Goal: Information Seeking & Learning: Check status

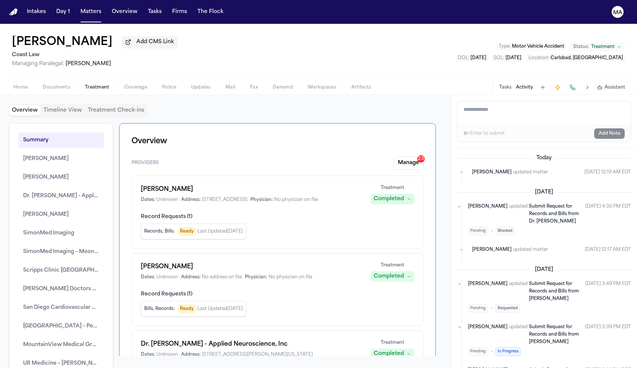
scroll to position [92, 0]
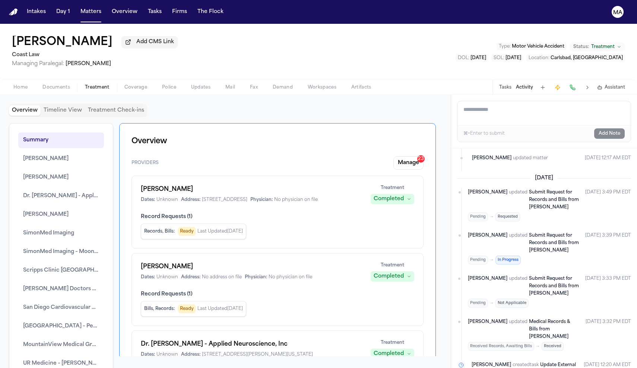
click at [393, 35] on div "Taylor Pence Add CMS Link Coast Law Managing Paralegal: Mohamed Abdullah Type :…" at bounding box center [318, 52] width 637 height 56
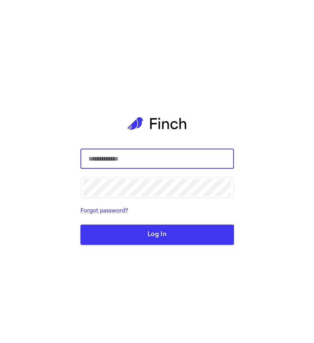
type input "**********"
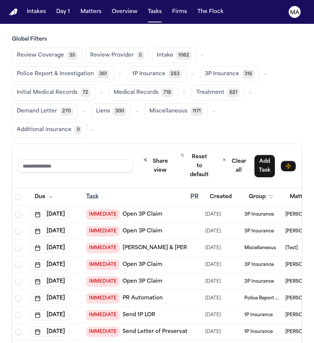
click at [196, 89] on span "Treatment" at bounding box center [210, 92] width 28 height 7
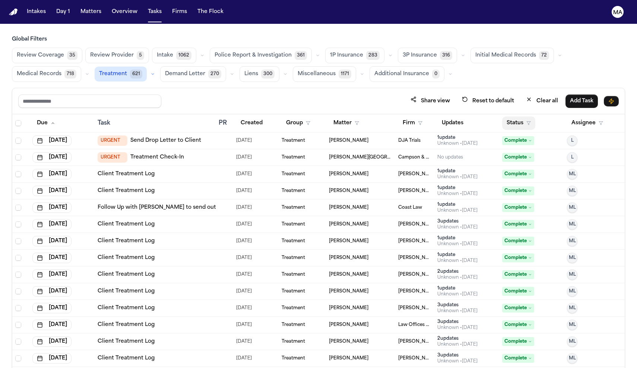
click at [314, 117] on button "Status" at bounding box center [518, 123] width 33 height 13
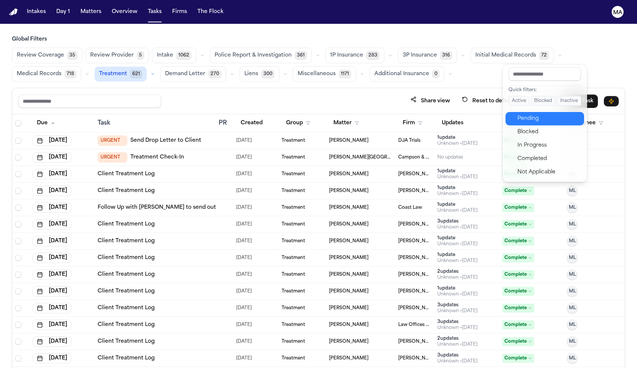
click at [314, 114] on div "Pending" at bounding box center [548, 118] width 62 height 9
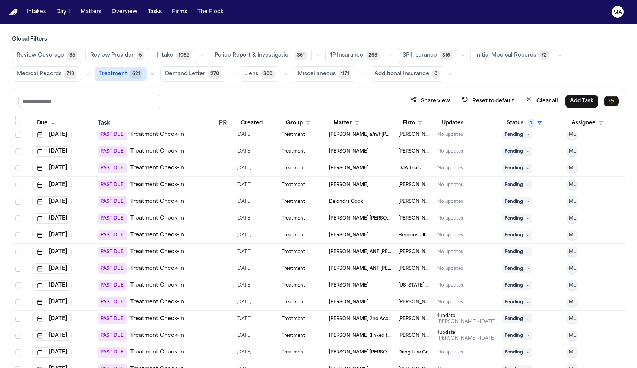
scroll to position [1545, 0]
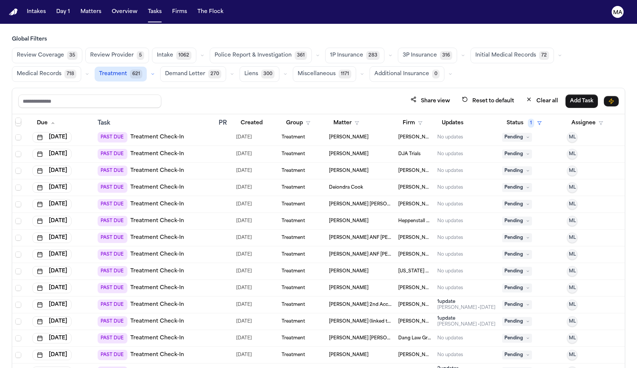
click at [299, 314] on td "Treatment" at bounding box center [303, 322] width 48 height 17
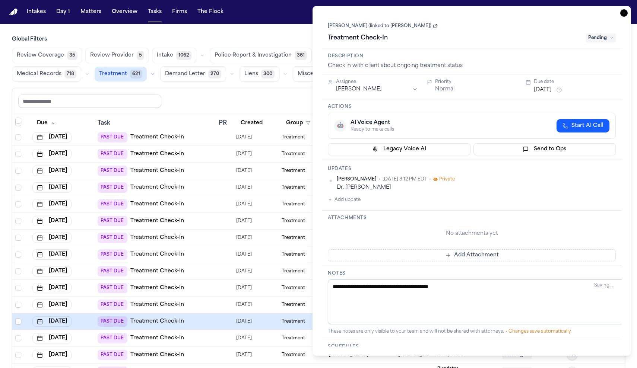
click at [314, 9] on icon "button" at bounding box center [623, 12] width 7 height 7
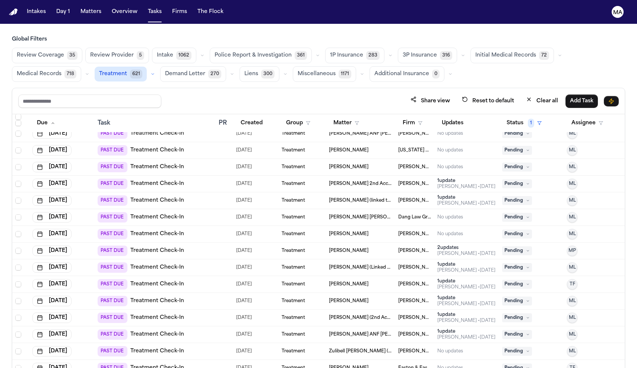
scroll to position [1668, 0]
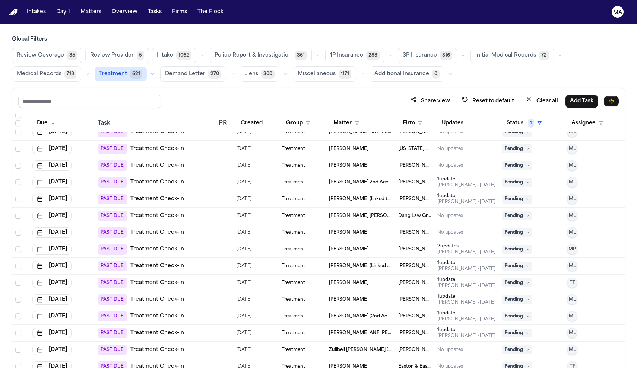
click at [314, 280] on div "Karen Depperman" at bounding box center [360, 283] width 63 height 6
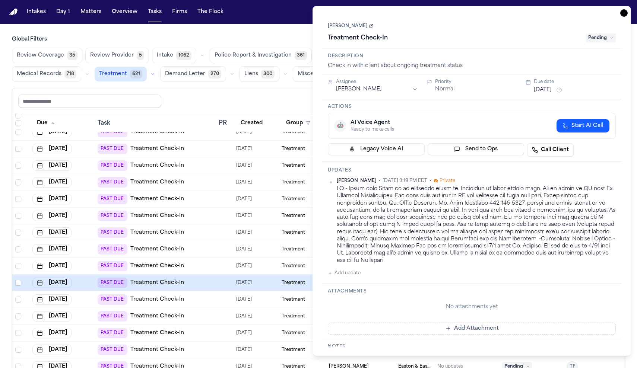
click at [314, 86] on button "Sep 5, 2025" at bounding box center [543, 89] width 18 height 7
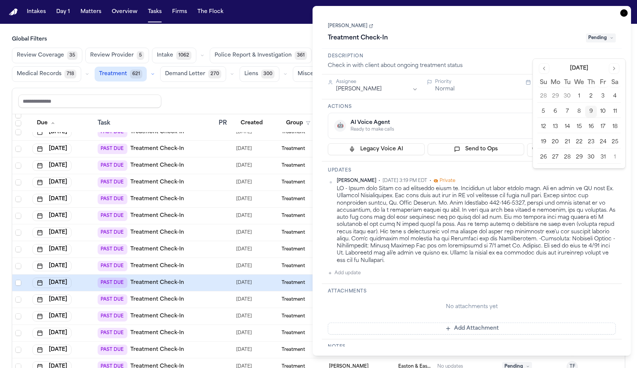
click at [314, 121] on button "13" at bounding box center [555, 127] width 12 height 12
click at [314, 168] on h3 "Updates" at bounding box center [472, 171] width 288 height 6
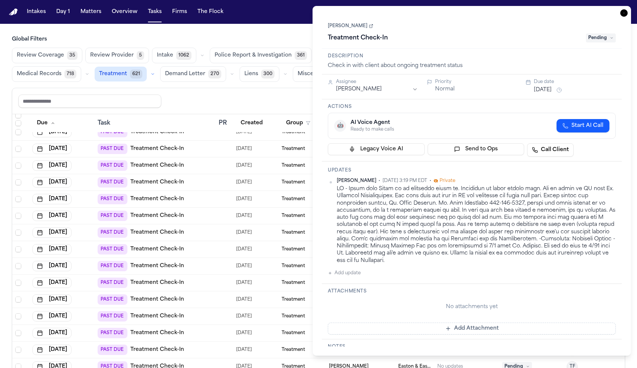
click at [314, 9] on icon "button" at bounding box center [623, 12] width 7 height 7
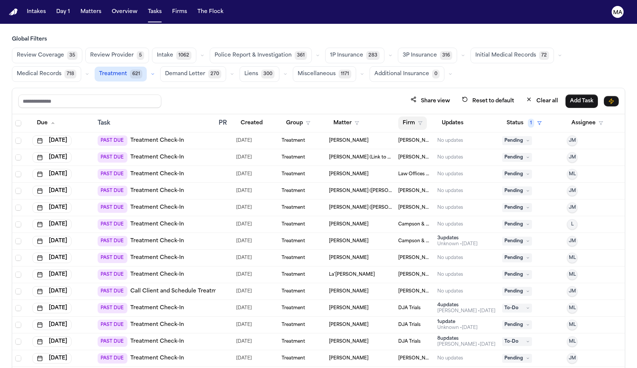
click at [314, 117] on button "Firm" at bounding box center [412, 123] width 29 height 13
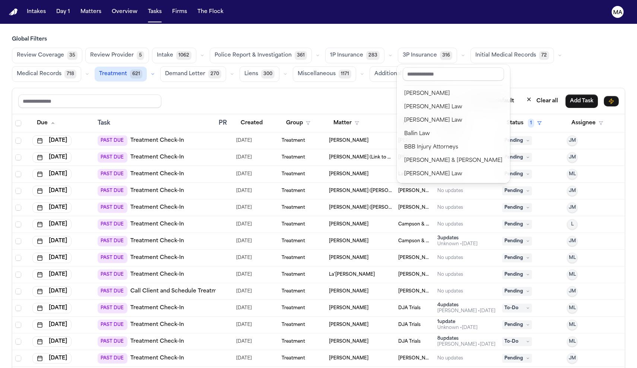
click at [314, 88] on div "Share view Reset to default Clear all Add Task Due Task PR Created Group Matter…" at bounding box center [318, 244] width 613 height 313
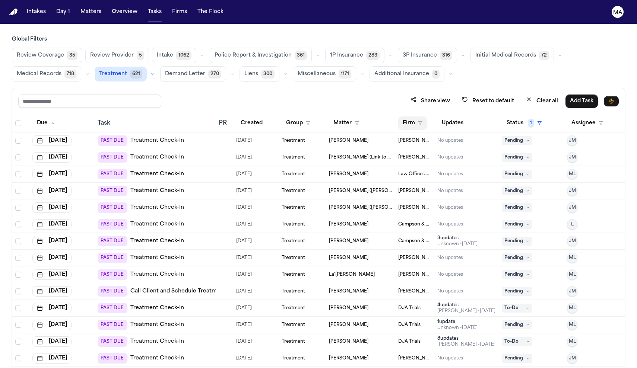
click at [314, 117] on button "Firm" at bounding box center [412, 123] width 29 height 13
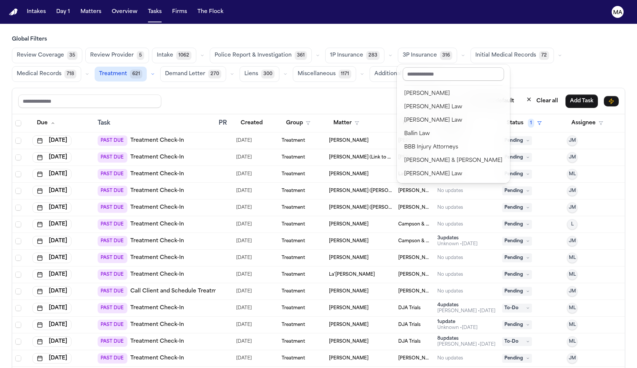
click at [314, 70] on input "text" at bounding box center [453, 73] width 101 height 13
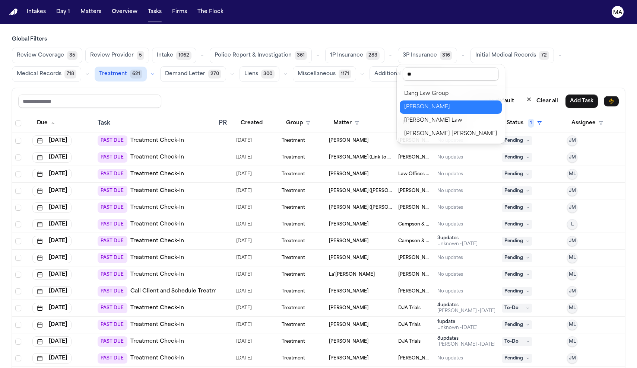
type input "**"
click at [314, 103] on div "David Lopez" at bounding box center [450, 107] width 93 height 9
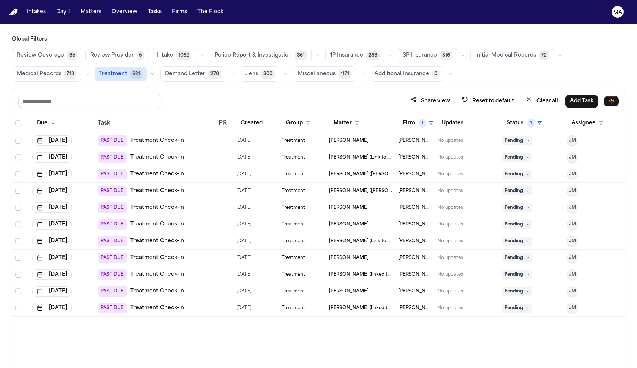
click at [61, 70] on span "Medical Records" at bounding box center [39, 73] width 45 height 7
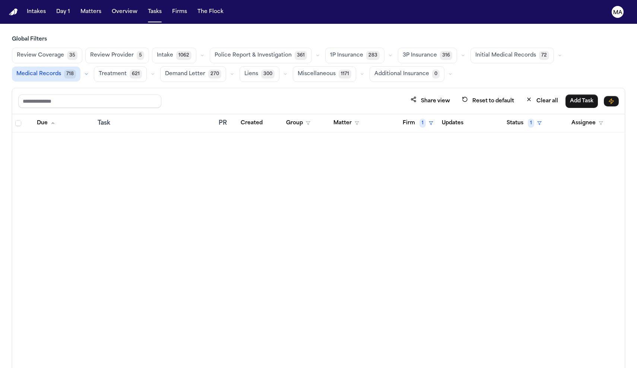
click at [127, 70] on span "Treatment" at bounding box center [113, 73] width 28 height 7
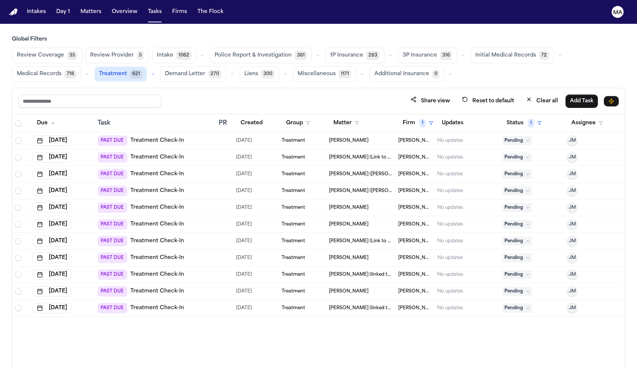
click at [314, 286] on div "Due Task PR Created Group Matter Firm 1 Updates Status 1 Assignee Jul 23, 2025 …" at bounding box center [318, 257] width 612 height 286
click at [314, 114] on th "Firm 1" at bounding box center [414, 123] width 39 height 18
click at [314, 117] on button "Firm 1" at bounding box center [417, 123] width 39 height 13
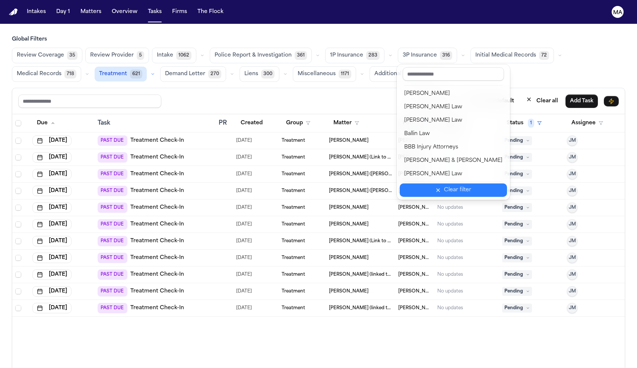
click at [314, 184] on button "Clear filter" at bounding box center [453, 190] width 107 height 13
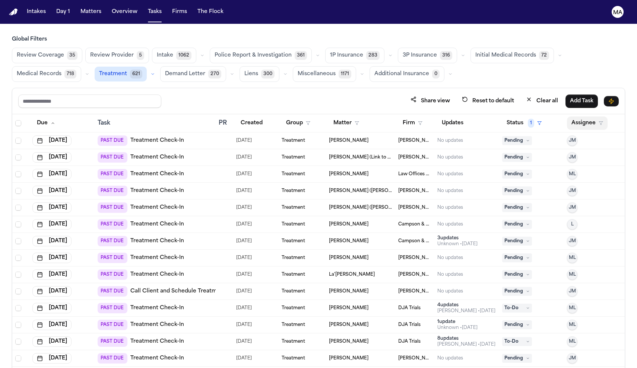
click at [314, 117] on button "Assignee" at bounding box center [587, 123] width 41 height 13
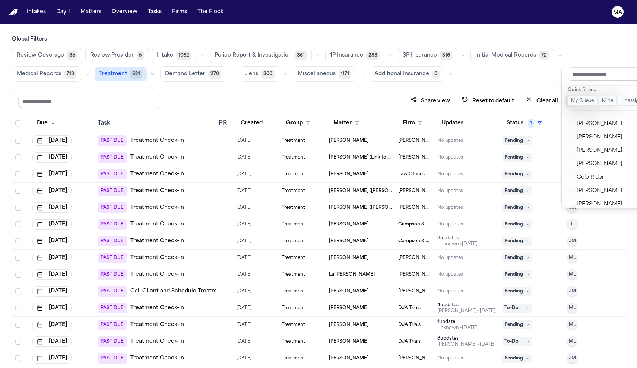
scroll to position [259, 0]
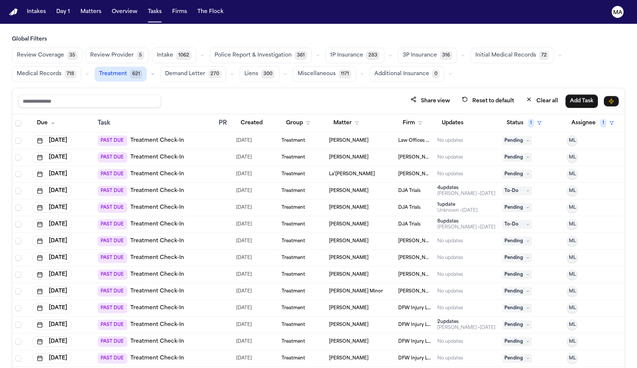
click at [314, 36] on h3 "Global Filters" at bounding box center [318, 39] width 613 height 7
click at [61, 70] on span "Medical Records" at bounding box center [39, 73] width 45 height 7
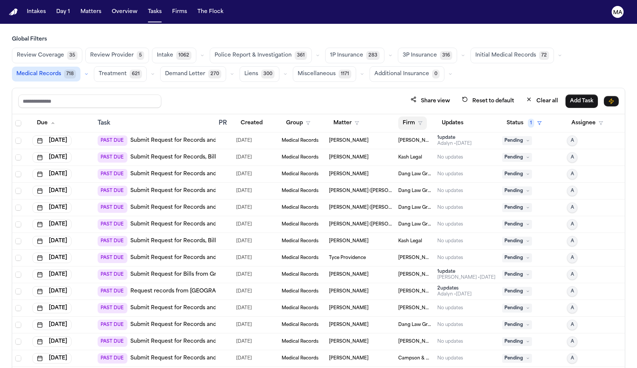
click at [314, 117] on button "Firm" at bounding box center [412, 123] width 29 height 13
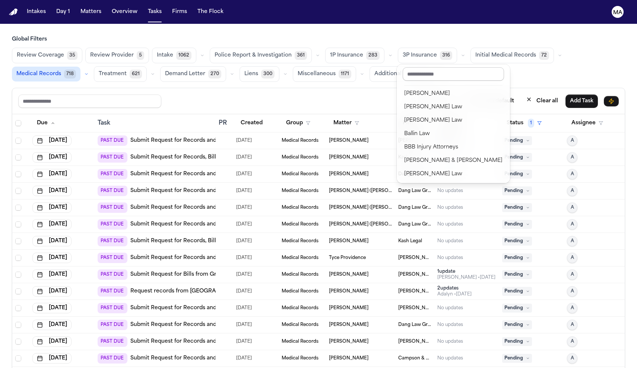
click at [314, 71] on input "text" at bounding box center [453, 73] width 101 height 13
type input "*"
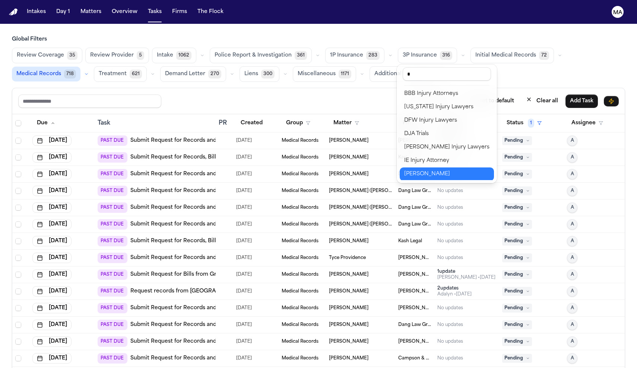
click at [314, 170] on div "J. Alexander Law" at bounding box center [446, 174] width 85 height 9
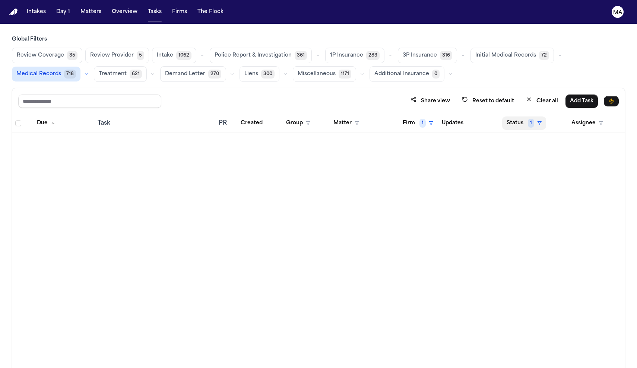
click at [314, 119] on span "1" at bounding box center [531, 123] width 6 height 9
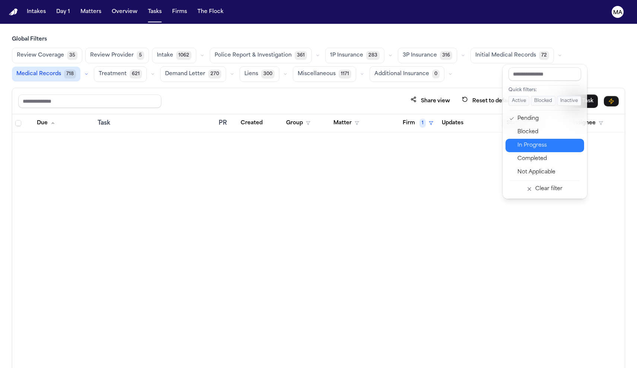
click at [314, 141] on div "In Progress" at bounding box center [548, 145] width 62 height 9
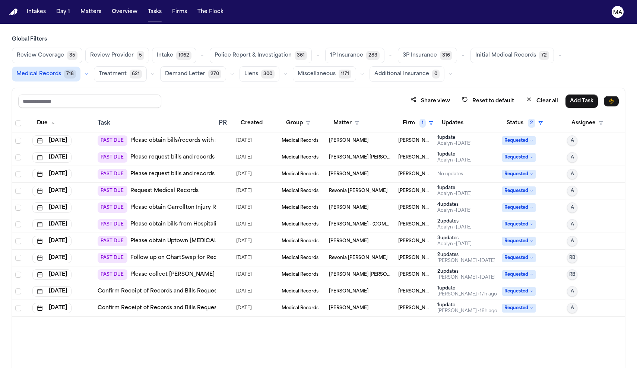
click at [314, 202] on div "4 update s Adalyn • 1d ago" at bounding box center [466, 208] width 59 height 12
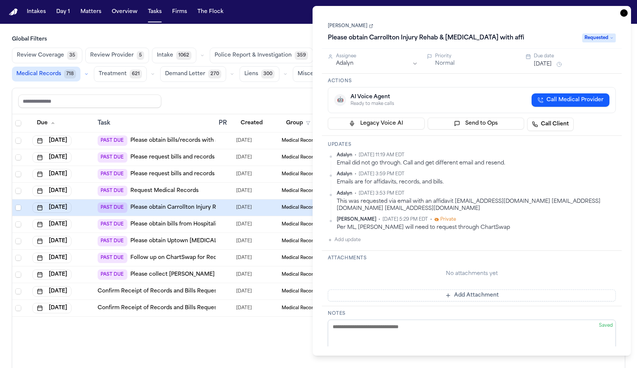
click at [314, 9] on icon "button" at bounding box center [623, 12] width 7 height 7
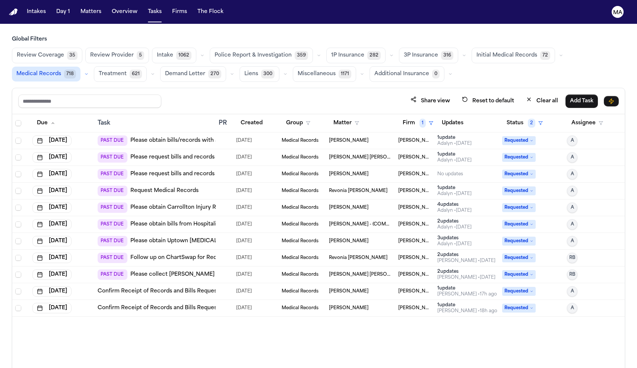
click at [314, 283] on td "Jordan Butts" at bounding box center [360, 291] width 69 height 17
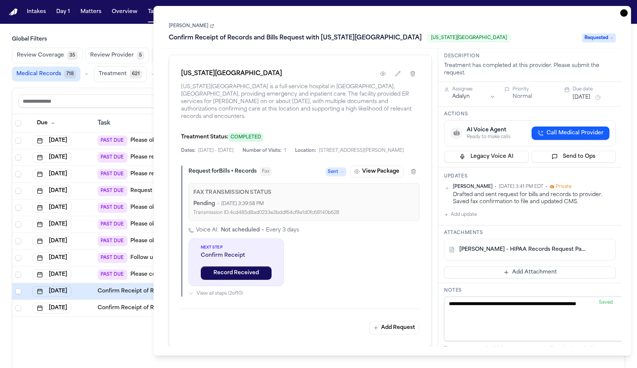
click at [314, 9] on icon "button" at bounding box center [623, 12] width 7 height 7
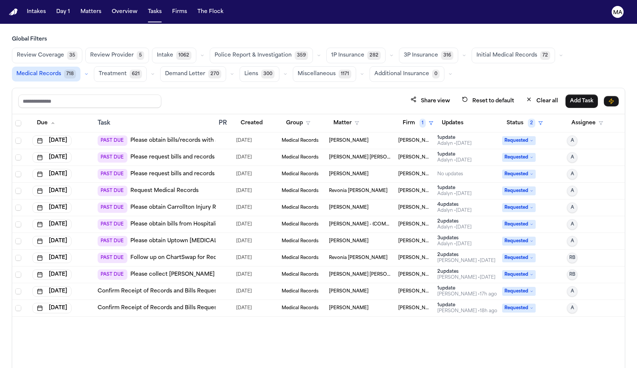
click at [314, 278] on div "Due Task PR Created Group Matter Firm 1 Updates Status 2 Assignee Sep 25, 2025 …" at bounding box center [318, 257] width 612 height 286
click at [225, 133] on td at bounding box center [224, 141] width 17 height 17
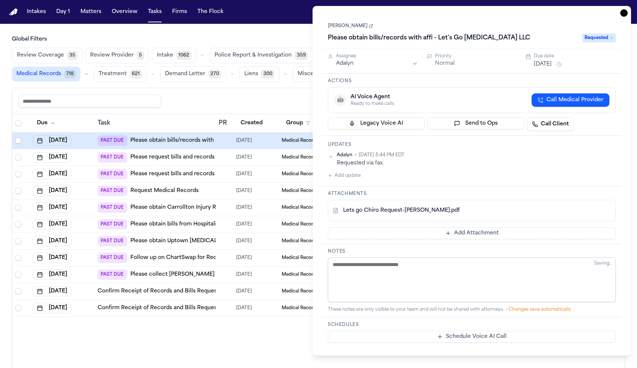
click at [314, 96] on span "Call Medical Provider" at bounding box center [574, 99] width 57 height 7
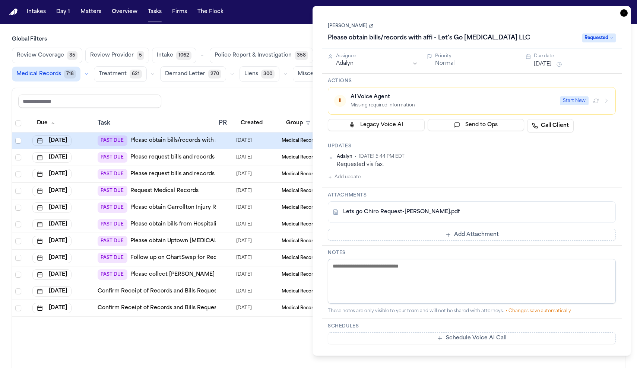
click at [314, 98] on icon "button" at bounding box center [606, 101] width 6 height 6
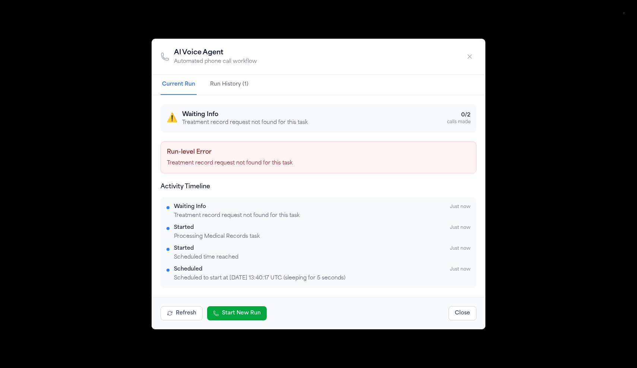
click at [314, 307] on button "Close" at bounding box center [462, 314] width 28 height 14
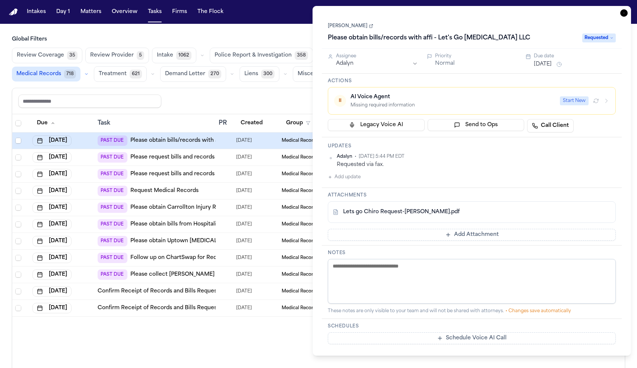
click at [314, 9] on icon "button" at bounding box center [623, 12] width 7 height 7
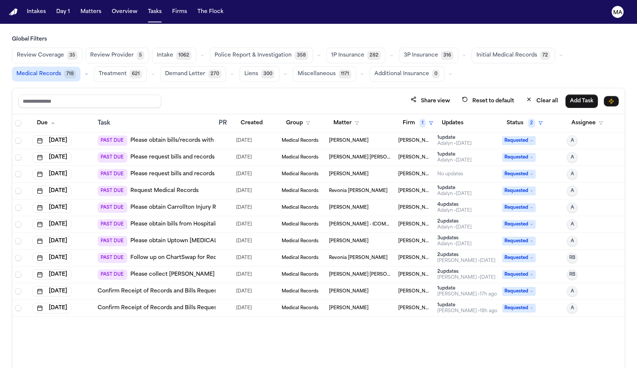
click at [223, 149] on td at bounding box center [224, 157] width 17 height 17
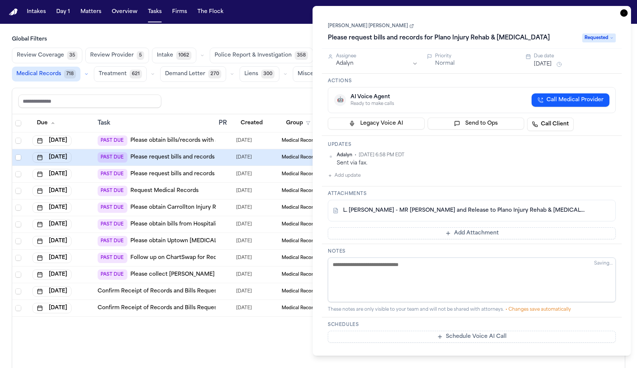
click at [314, 9] on icon "button" at bounding box center [623, 12] width 7 height 7
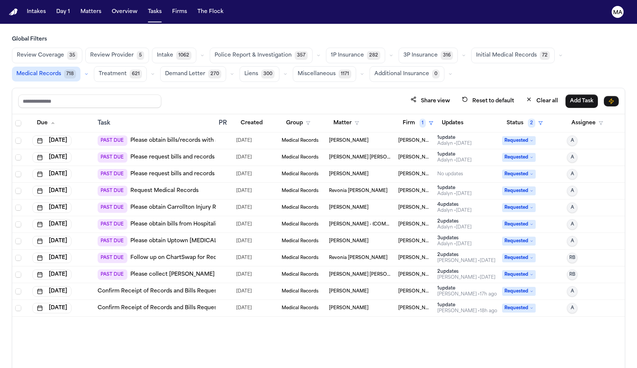
click at [277, 281] on div "Due Task PR Created Group Matter Firm 1 Updates Status 2 Assignee Sep 25, 2025 …" at bounding box center [318, 257] width 612 height 286
click at [314, 267] on td "Larry J. Mike" at bounding box center [360, 275] width 69 height 17
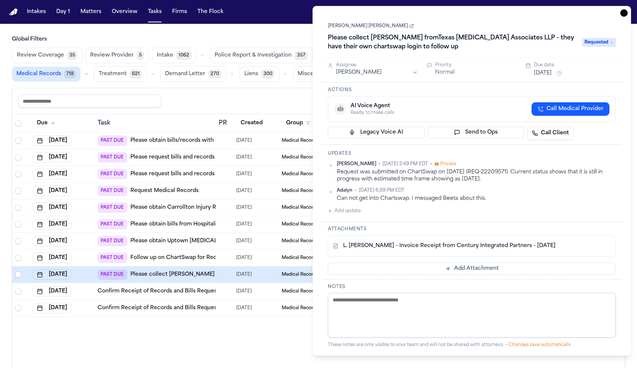
click at [225, 250] on td at bounding box center [224, 258] width 17 height 17
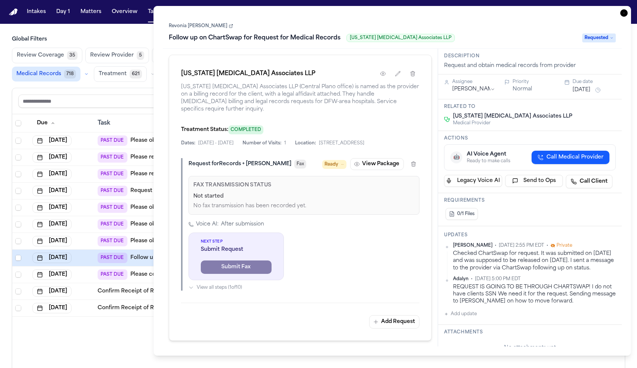
click at [124, 267] on div "Due Task PR Created Group Matter Firm 1 Updates Status 2 Assignee Sep 25, 2025 …" at bounding box center [318, 257] width 612 height 286
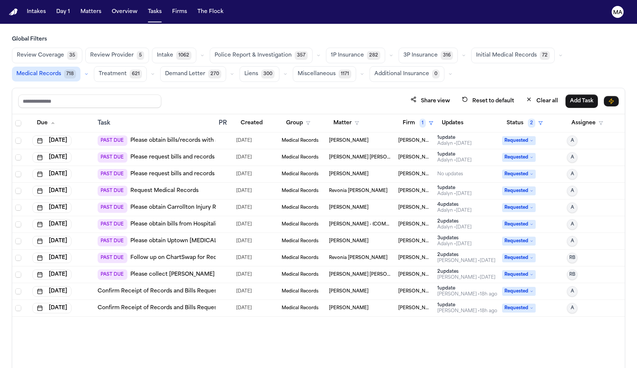
click at [229, 233] on td at bounding box center [224, 241] width 17 height 17
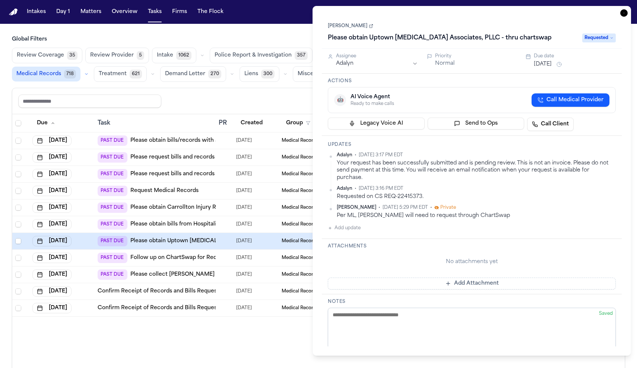
click at [314, 9] on icon "button" at bounding box center [623, 12] width 7 height 7
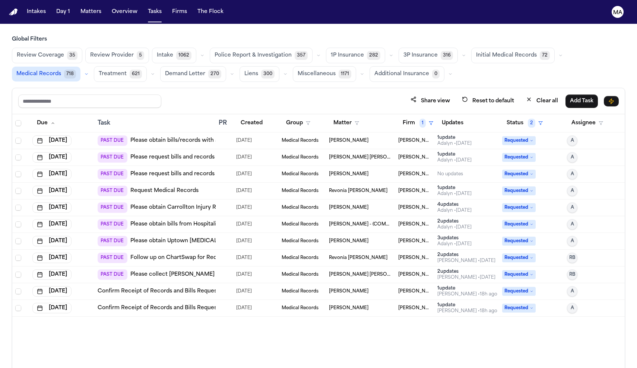
click at [222, 222] on div at bounding box center [224, 225] width 11 height 6
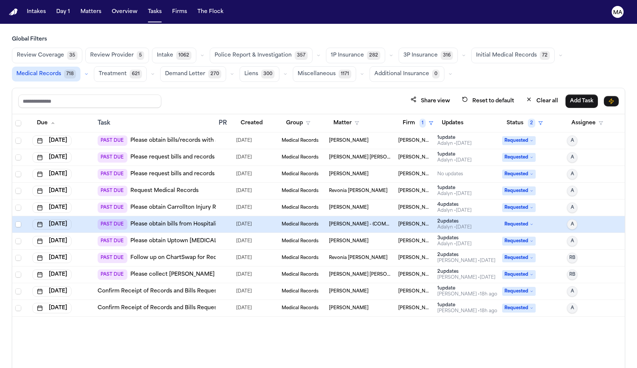
click at [224, 216] on td at bounding box center [224, 224] width 17 height 17
click at [162, 216] on td "PAST DUE Please obtain bills from Hospitalist Medicine Physicians of Texas-TCG,…" at bounding box center [155, 224] width 121 height 17
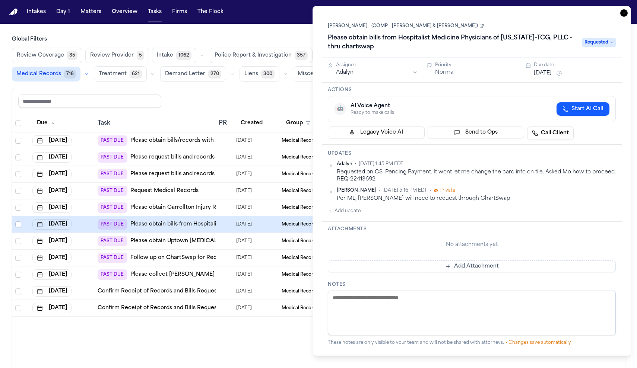
click at [263, 24] on main "Global Filters Review Coverage 35 Review Provider 5 Intake 1062 Police Report &…" at bounding box center [318, 196] width 637 height 345
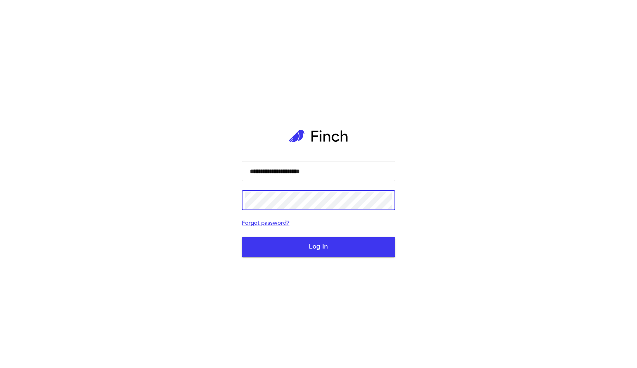
click at [297, 242] on button "Log In" at bounding box center [318, 247] width 153 height 20
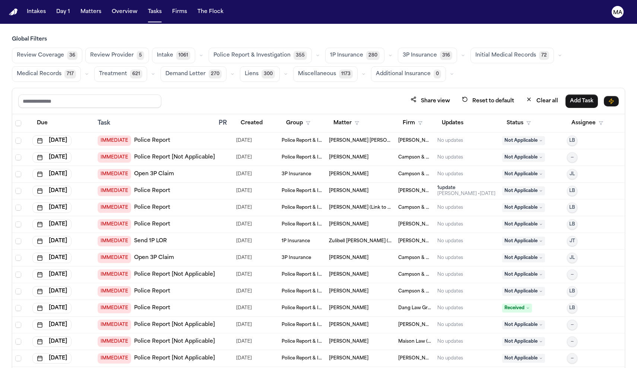
click at [81, 66] on button "Medical Records 717" at bounding box center [46, 74] width 69 height 16
click at [515, 117] on button "Status" at bounding box center [518, 123] width 33 height 13
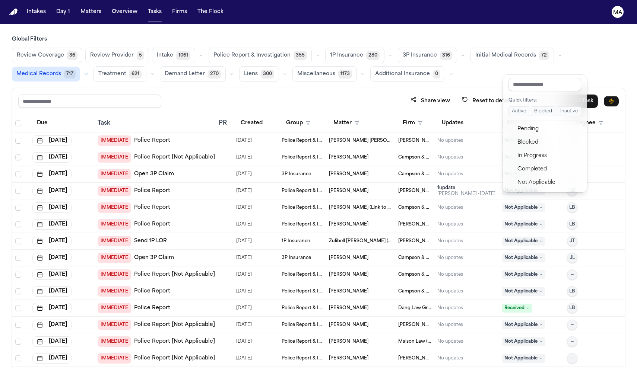
click at [455, 88] on div "Share view Reset to default Clear all Add Task Due Task PR Created Group Matter…" at bounding box center [318, 244] width 613 height 313
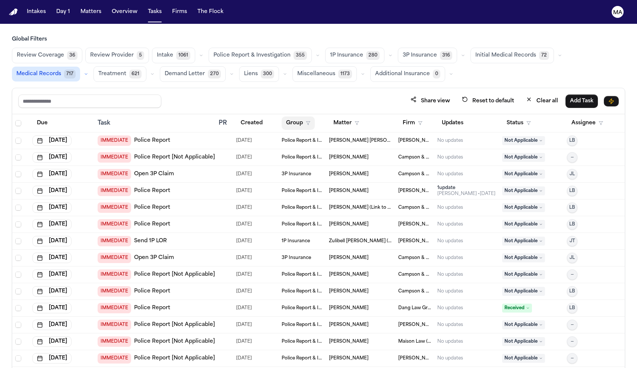
click at [288, 117] on button "Group" at bounding box center [298, 123] width 33 height 13
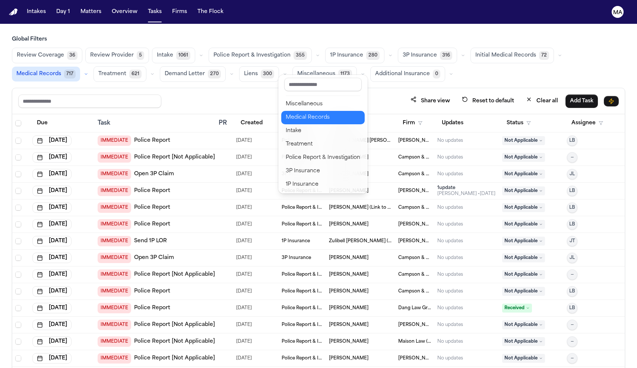
click at [298, 113] on div "Medical Records" at bounding box center [323, 117] width 74 height 9
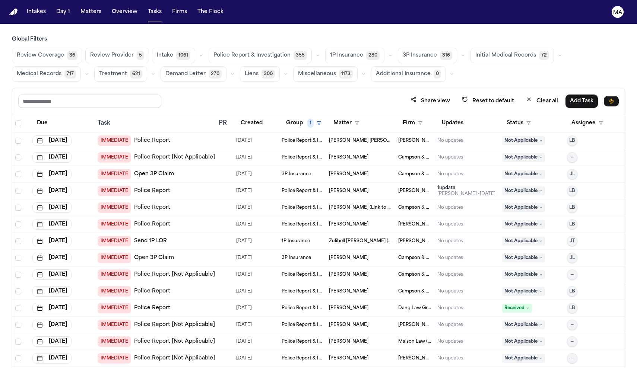
click at [251, 88] on div "Share view Reset to default Clear all Add Task" at bounding box center [318, 101] width 612 height 26
